Goal: Find specific page/section: Find specific page/section

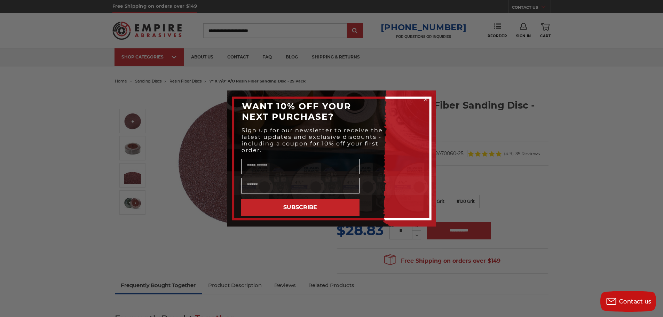
click at [426, 99] on icon "Close dialog" at bounding box center [425, 99] width 7 height 7
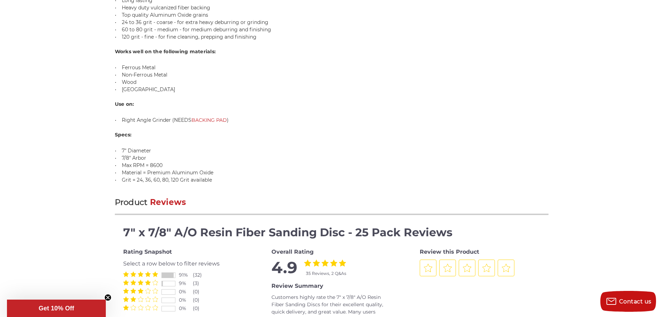
scroll to position [557, 0]
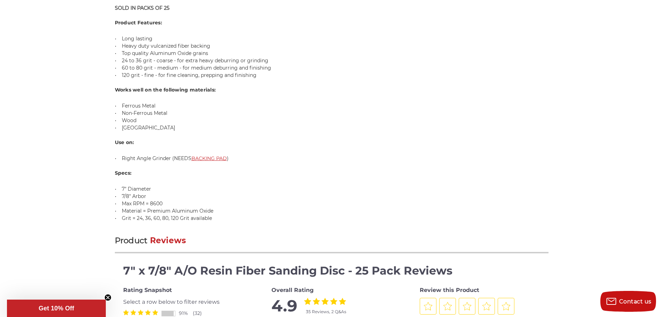
click at [213, 157] on link "BACKING PAD" at bounding box center [208, 158] width 35 height 6
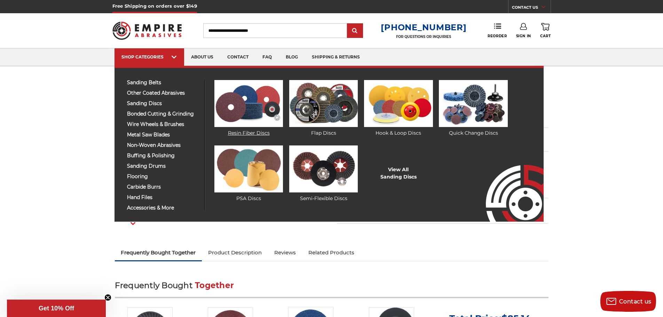
click at [262, 132] on link "Resin Fiber Discs" at bounding box center [248, 108] width 69 height 57
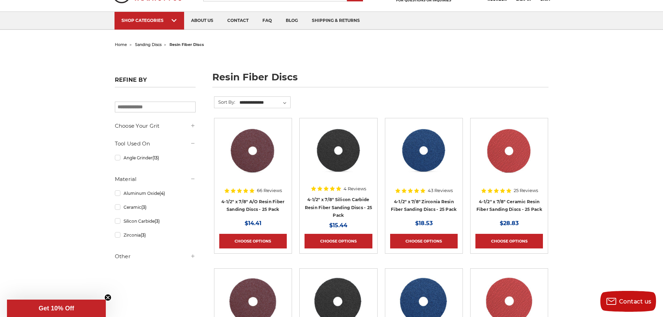
scroll to position [35, 0]
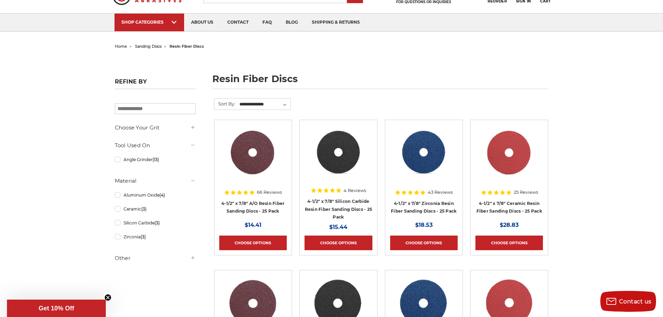
click at [192, 257] on icon at bounding box center [193, 258] width 6 height 6
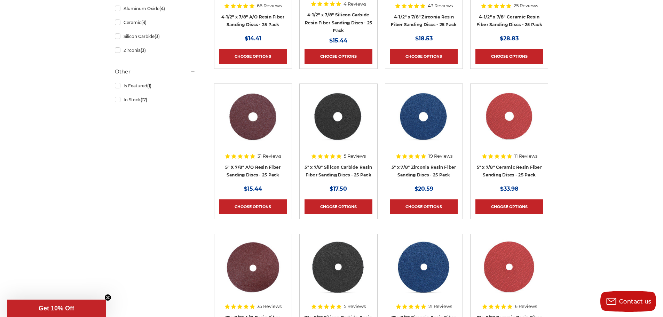
scroll to position [209, 0]
